Goal: Obtain resource: Download file/media

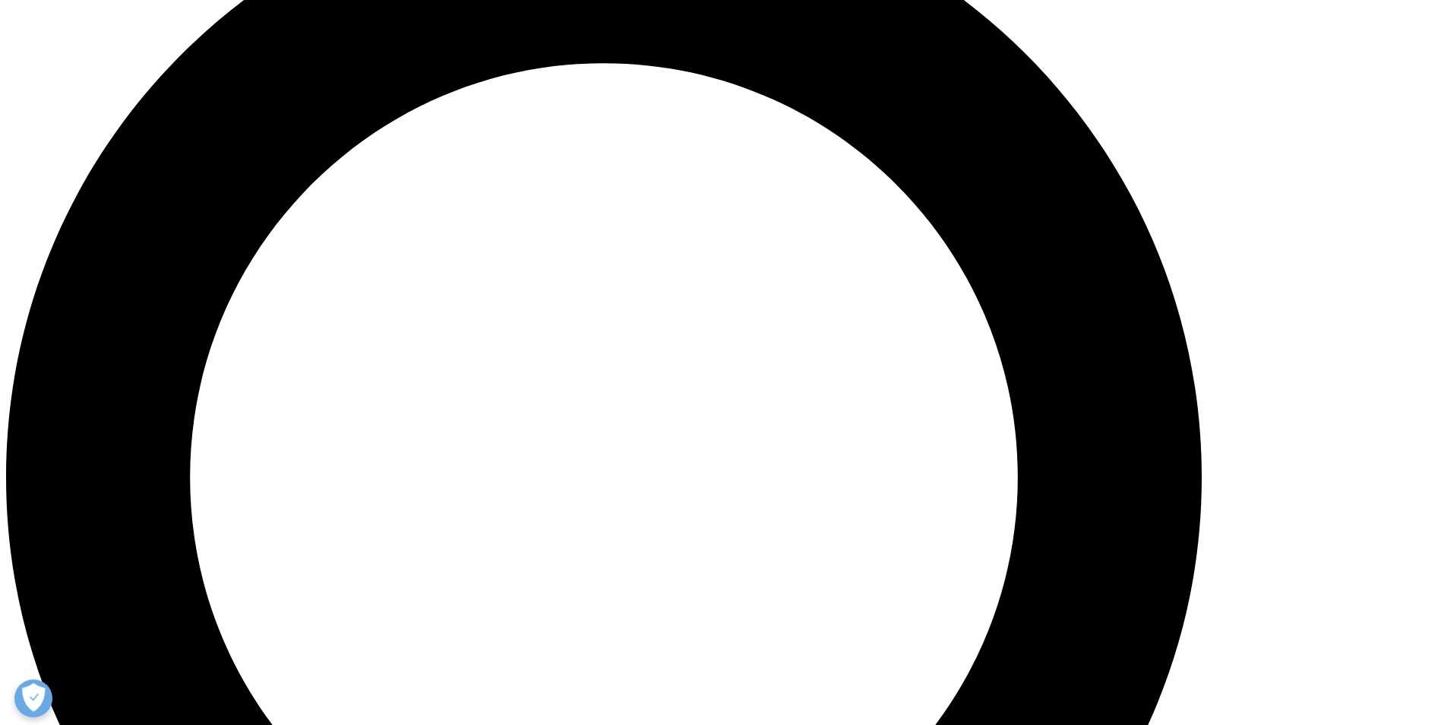
scroll to position [1671, 0]
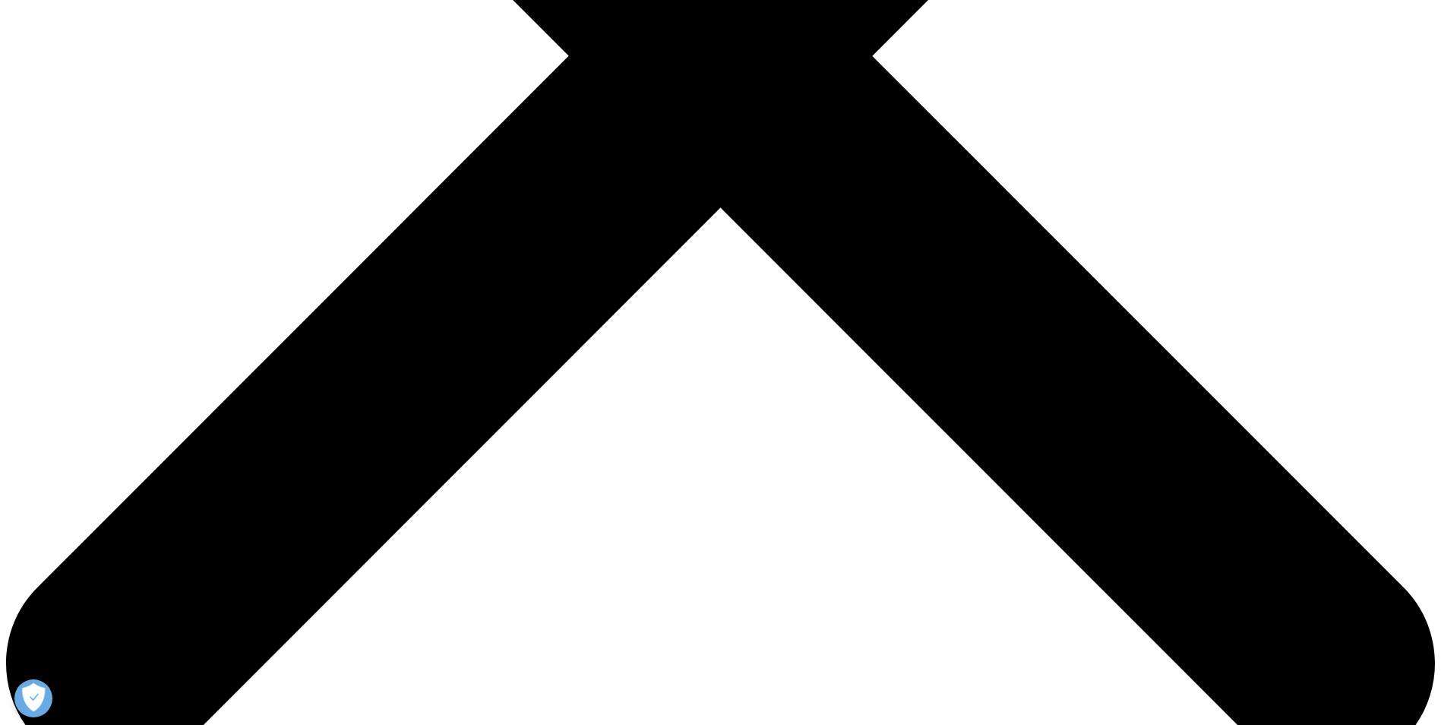
scroll to position [608, 0]
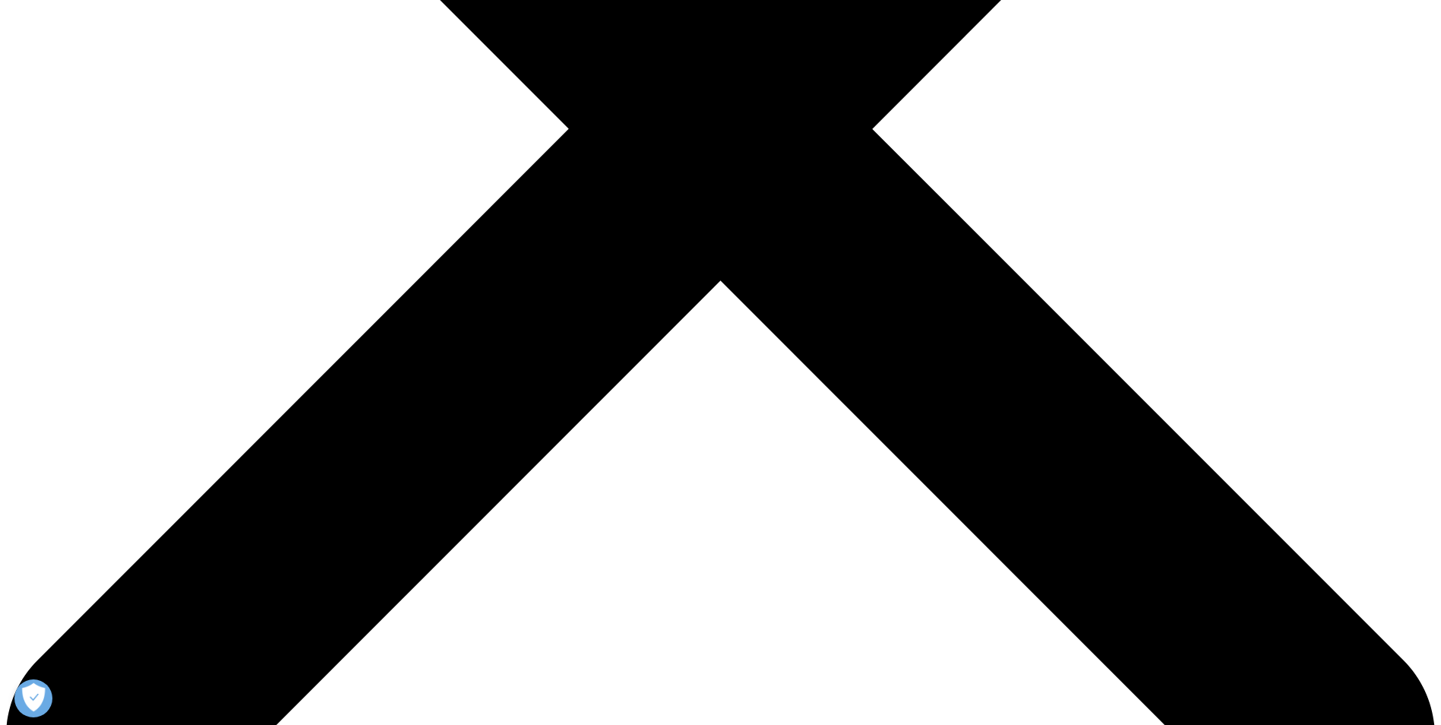
type input "[PERSON_NAME]"
type input "[PERSON_NAME][EMAIL_ADDRESS][PERSON_NAME][DOMAIN_NAME]"
type input "[PERSON_NAME]"
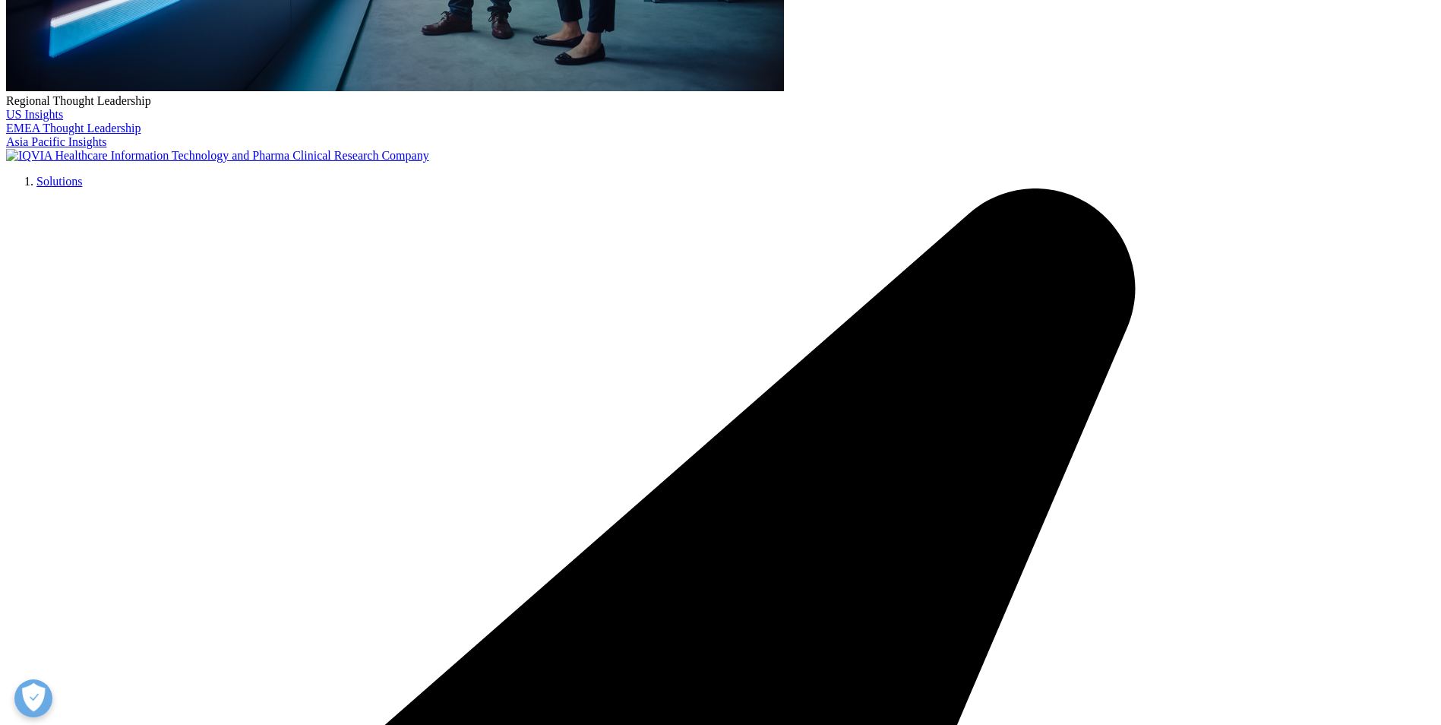
select select "France"
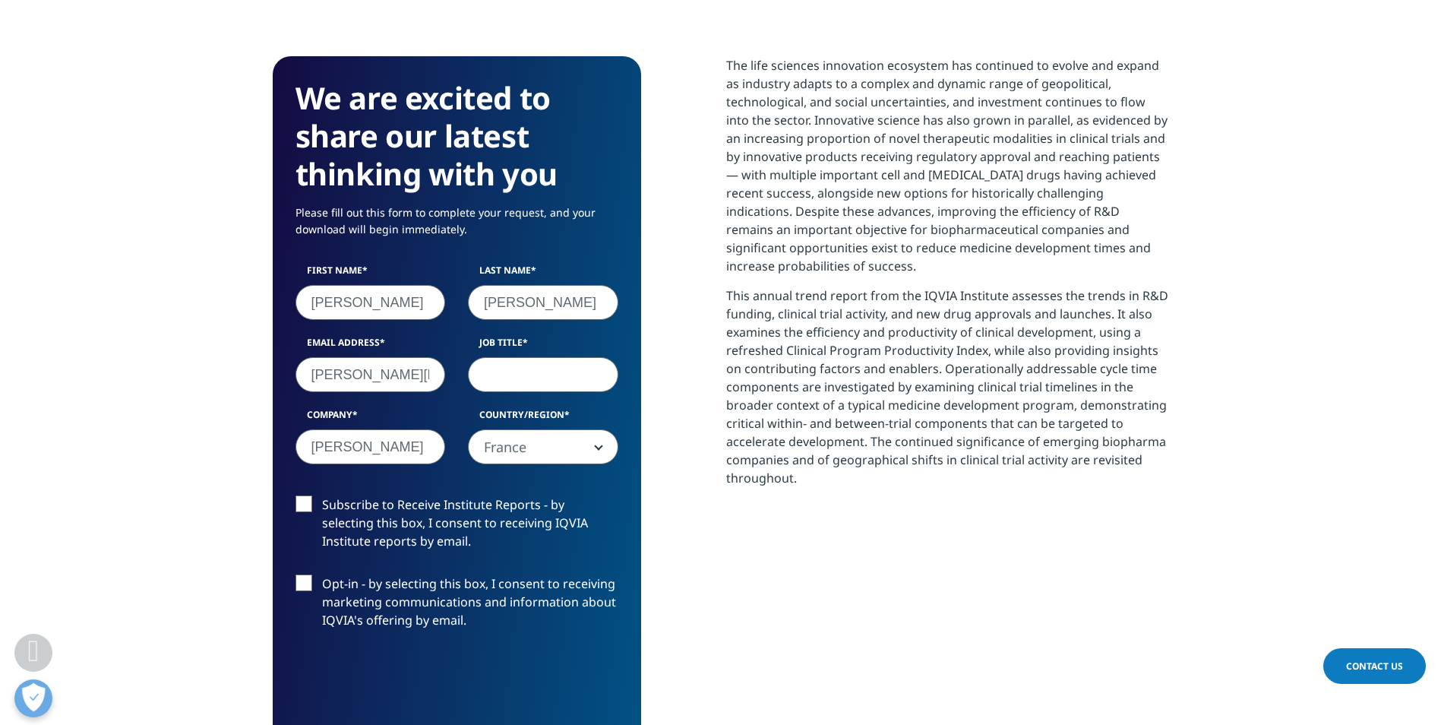
click at [511, 380] on input "Job Title" at bounding box center [543, 374] width 150 height 35
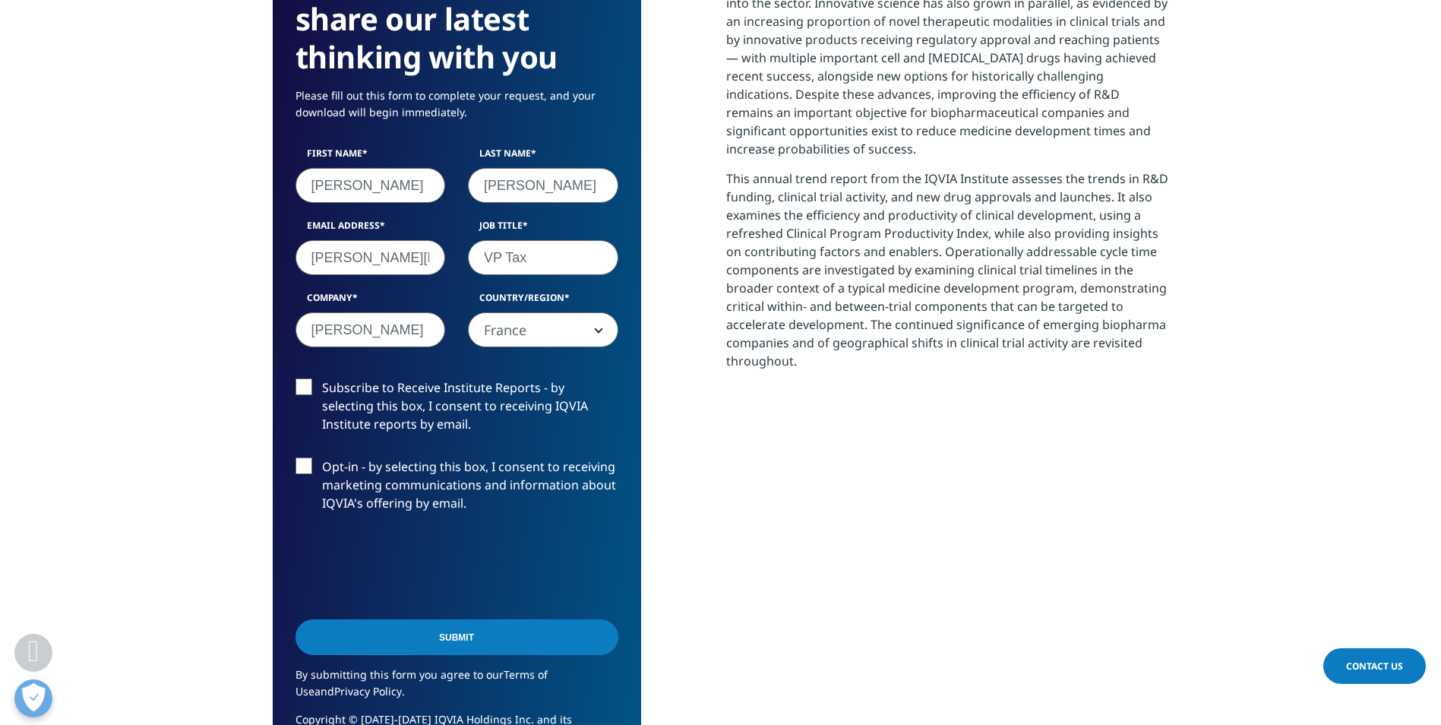
scroll to position [759, 0]
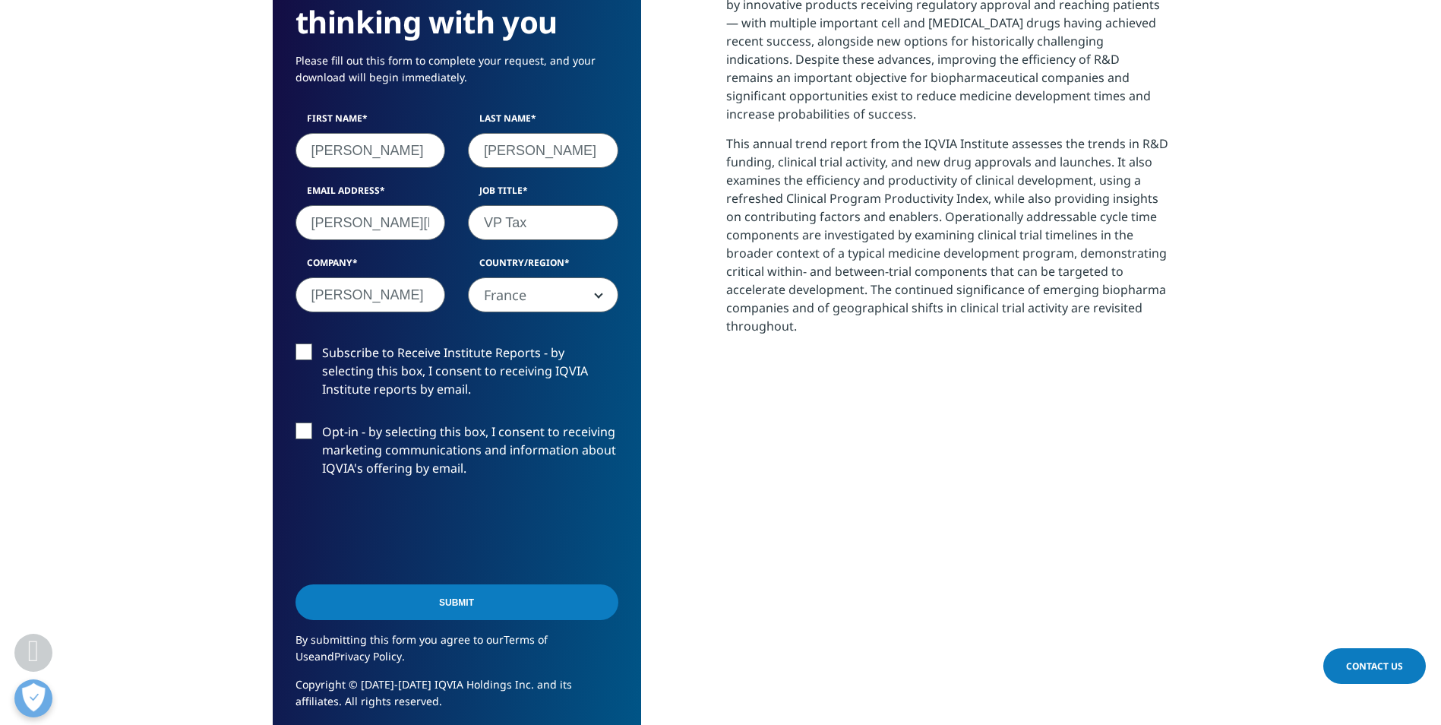
type input "VP Tax"
click at [293, 365] on div "Subscribe to Receive Institute Reports - by selecting this box, I consent to re…" at bounding box center [457, 374] width 346 height 63
click at [298, 352] on label "Subscribe to Receive Institute Reports - by selecting this box, I consent to re…" at bounding box center [456, 374] width 323 height 63
click at [322, 343] on input "Subscribe to Receive Institute Reports - by selecting this box, I consent to re…" at bounding box center [322, 343] width 0 height 0
click at [475, 598] on input "Submit" at bounding box center [456, 602] width 323 height 36
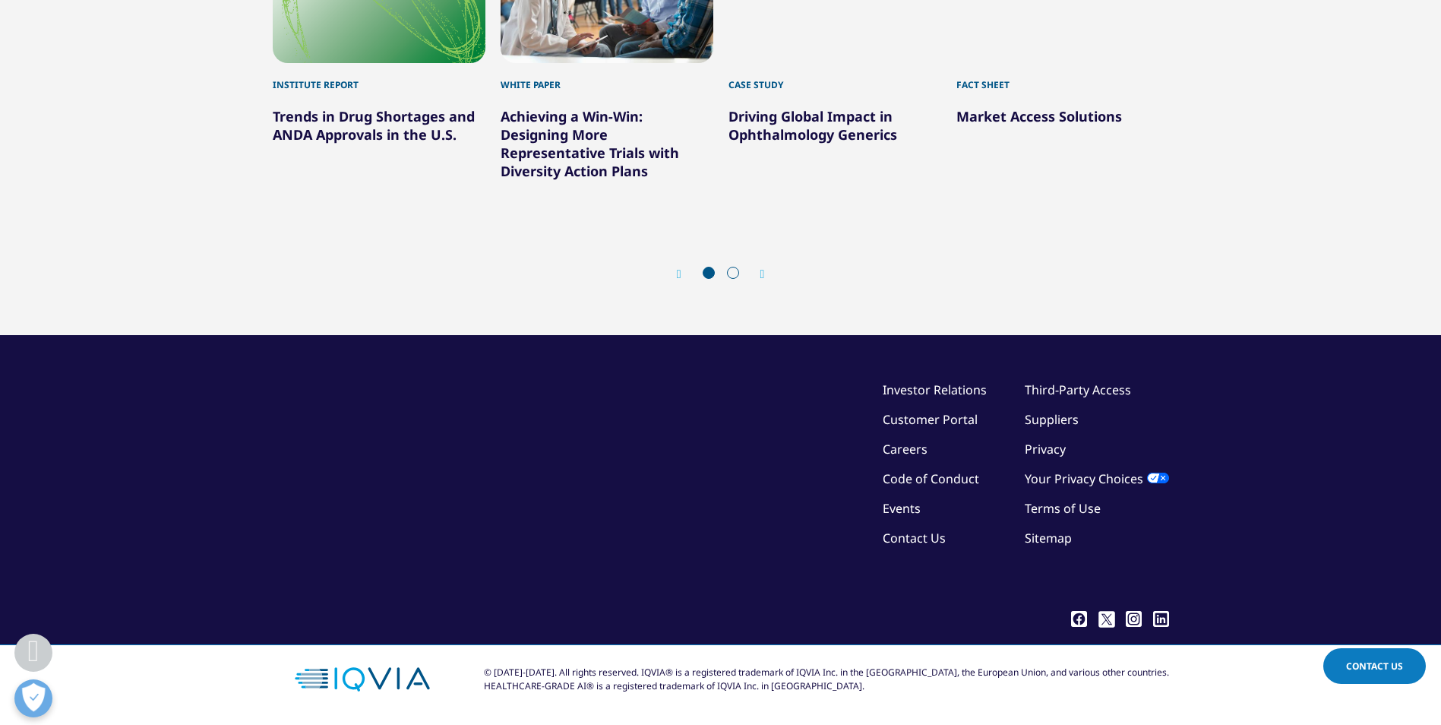
scroll to position [5319, 0]
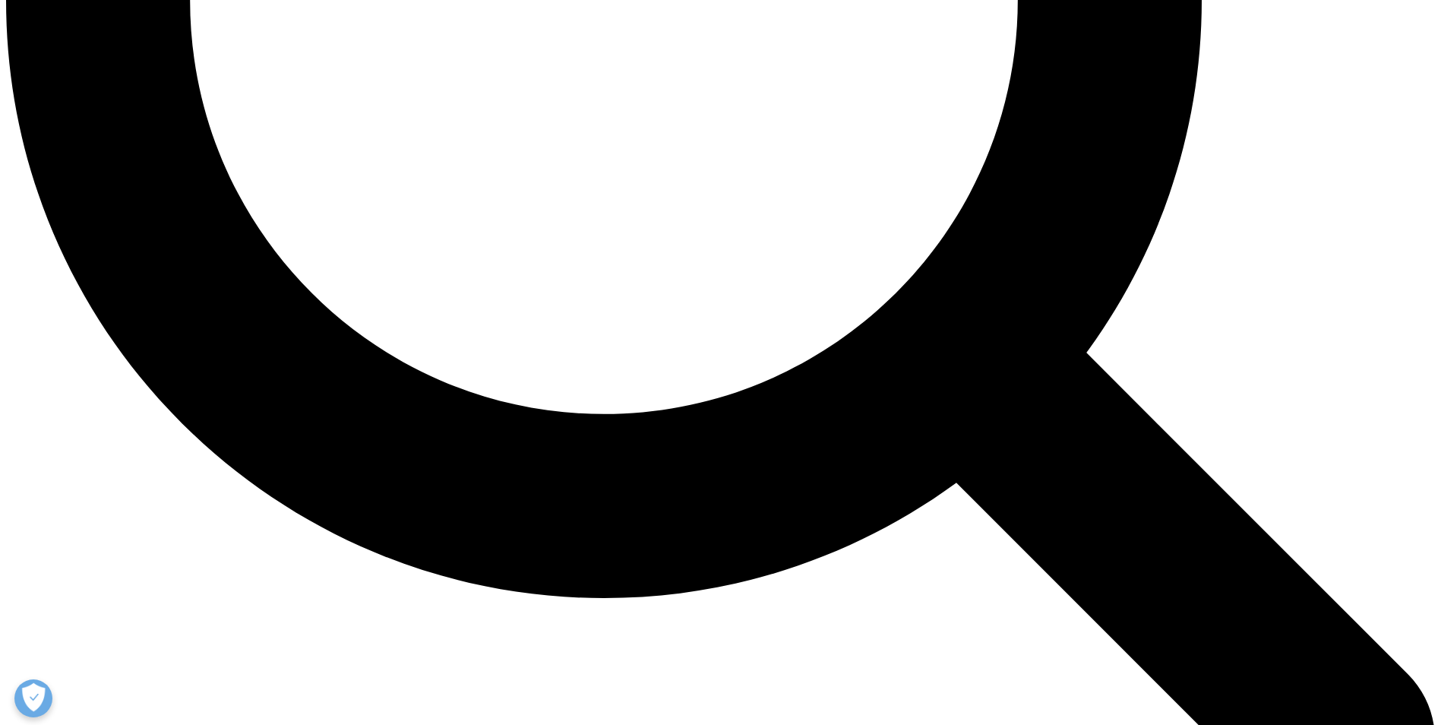
scroll to position [2051, 0]
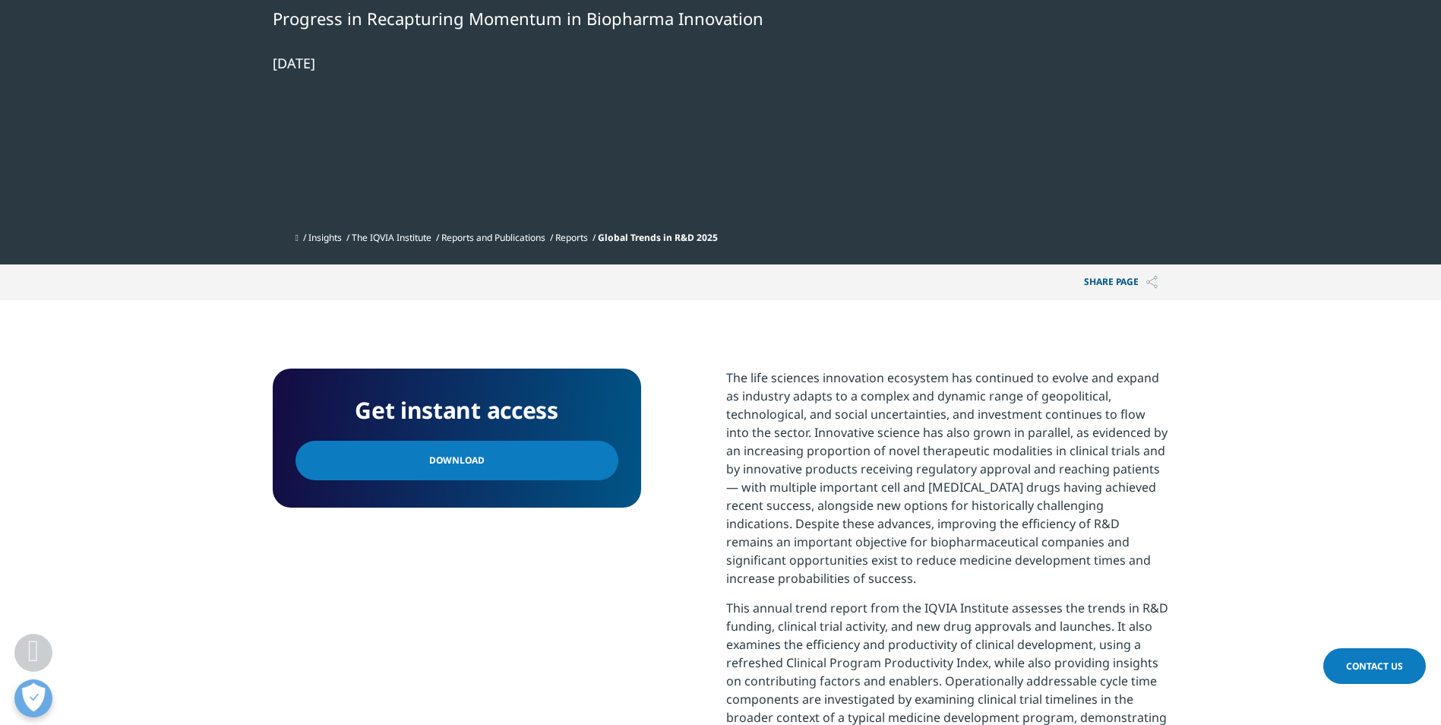
scroll to position [304, 0]
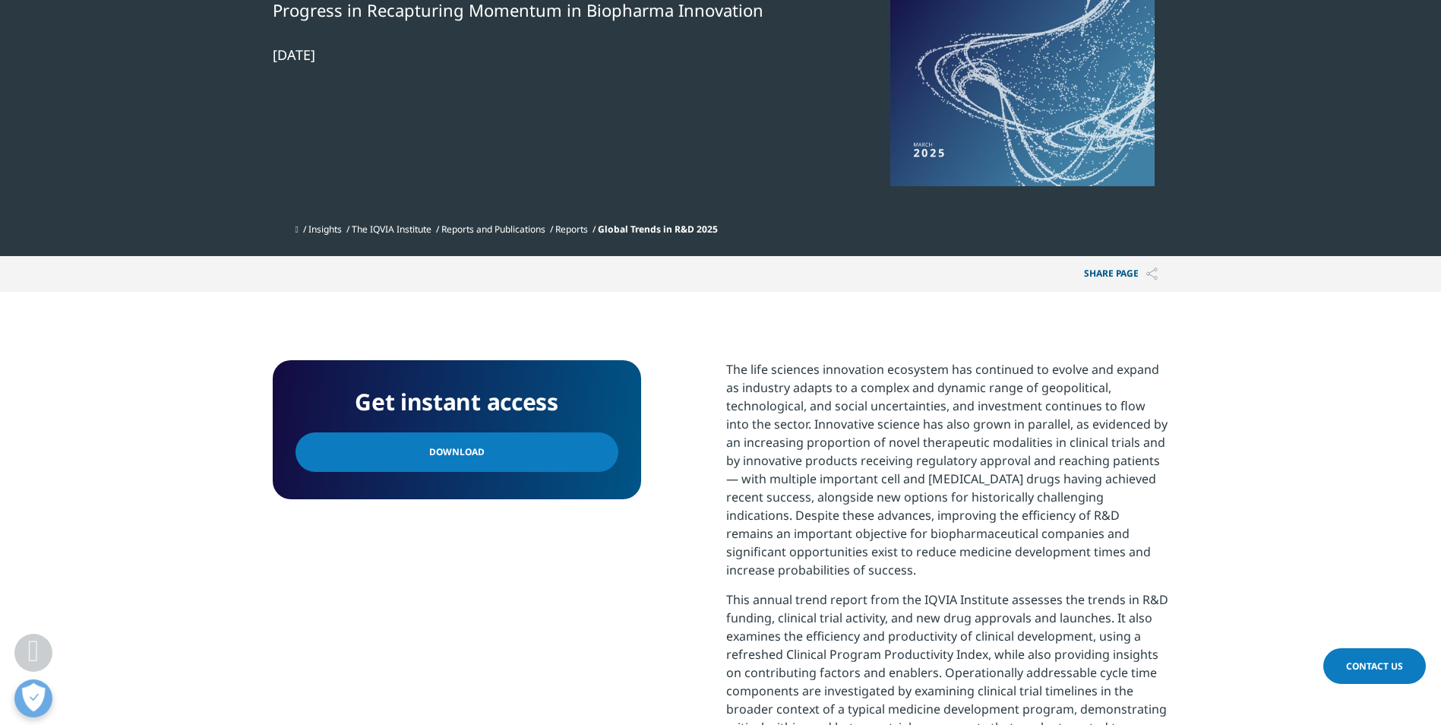
click at [454, 456] on span "Download" at bounding box center [456, 452] width 55 height 17
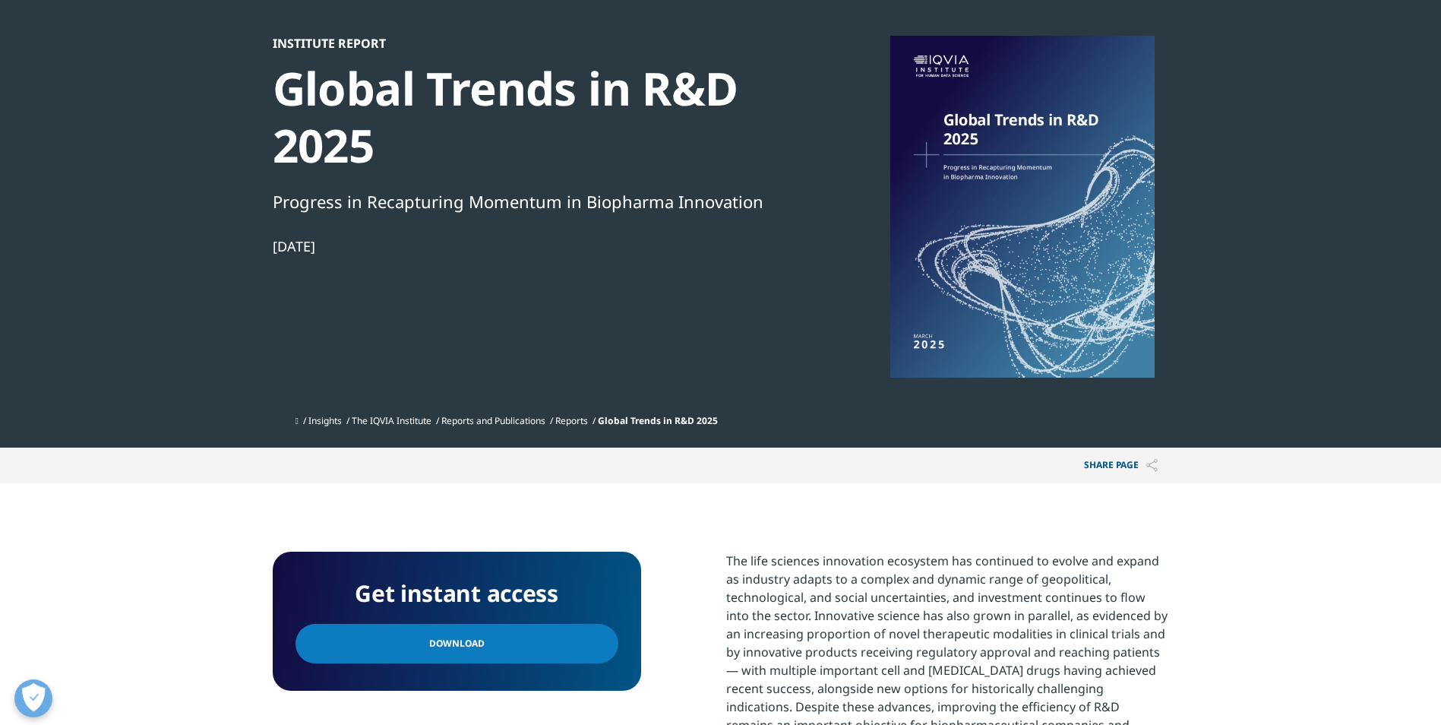
scroll to position [0, 0]
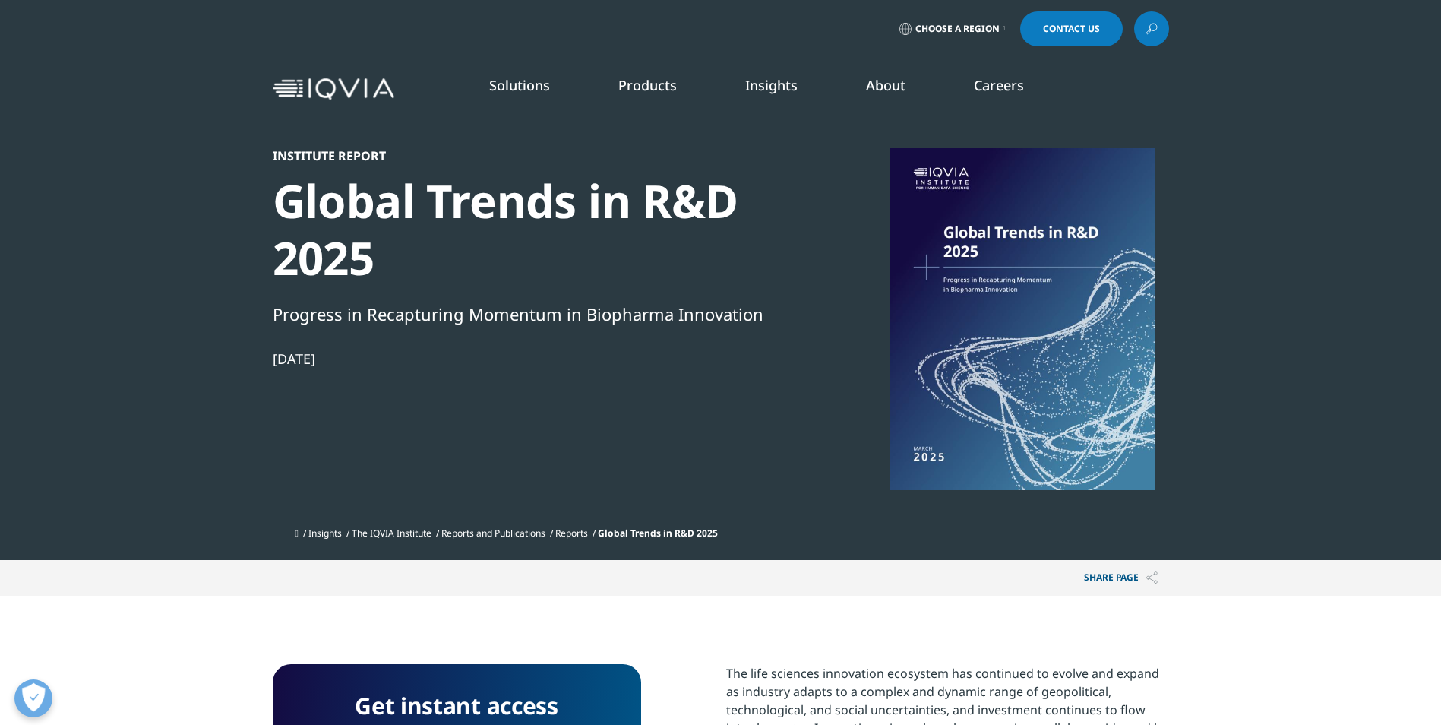
click at [588, 529] on link "Reports" at bounding box center [571, 532] width 33 height 13
